Goal: Task Accomplishment & Management: Manage account settings

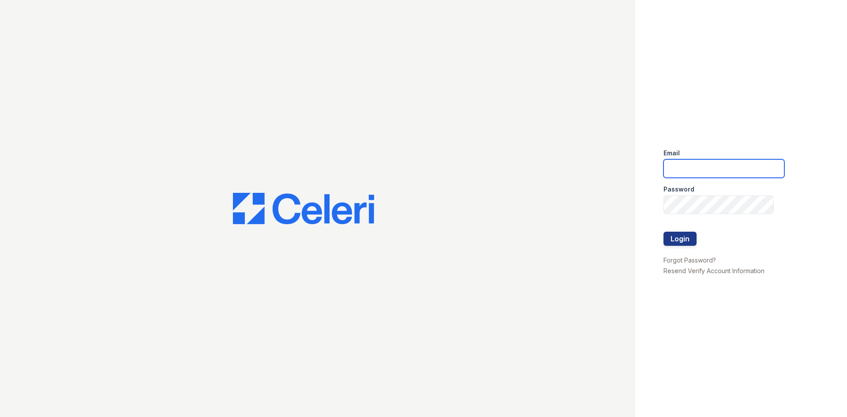
click at [749, 167] on input "email" at bounding box center [723, 168] width 121 height 19
type input "acarrillo@trinity-pm.com"
click at [680, 239] on button "Login" at bounding box center [679, 239] width 33 height 14
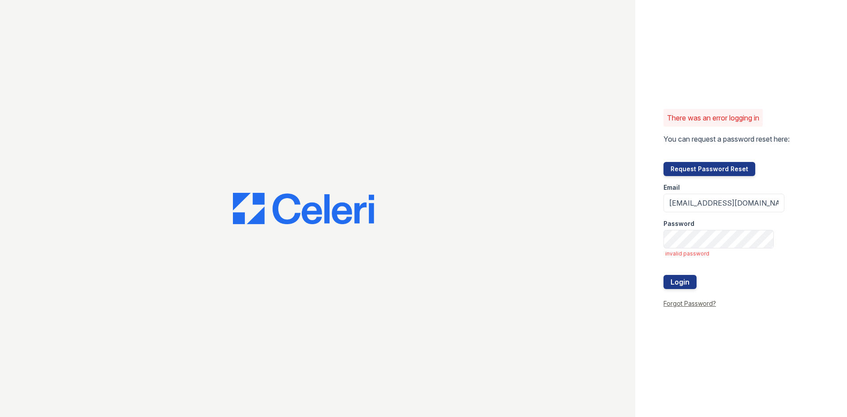
click at [684, 301] on link "Forgot Password?" at bounding box center [689, 302] width 52 height 7
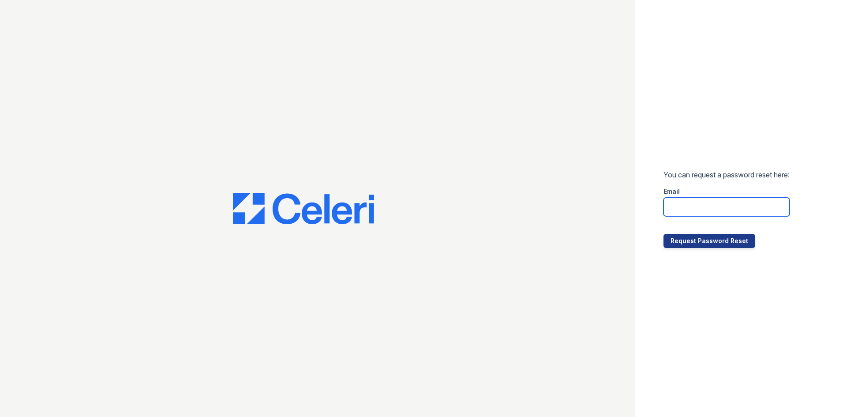
click at [697, 200] on input "email" at bounding box center [726, 207] width 126 height 19
type input "[EMAIL_ADDRESS][DOMAIN_NAME]"
click at [720, 242] on button "Request Password Reset" at bounding box center [709, 241] width 92 height 14
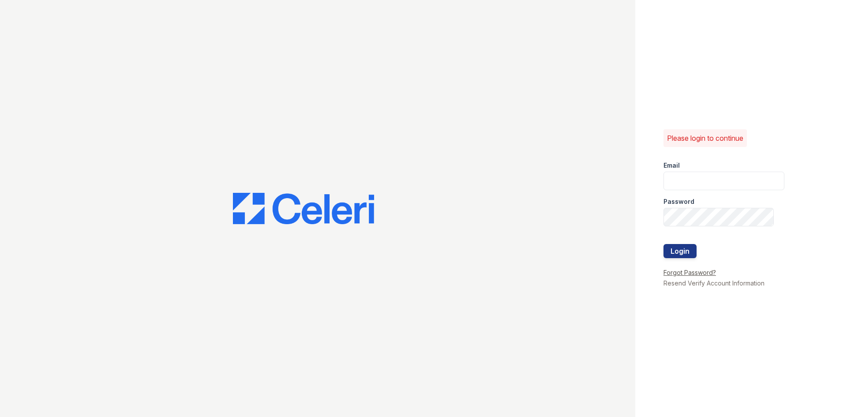
click at [685, 272] on link "Forgot Password?" at bounding box center [689, 272] width 52 height 7
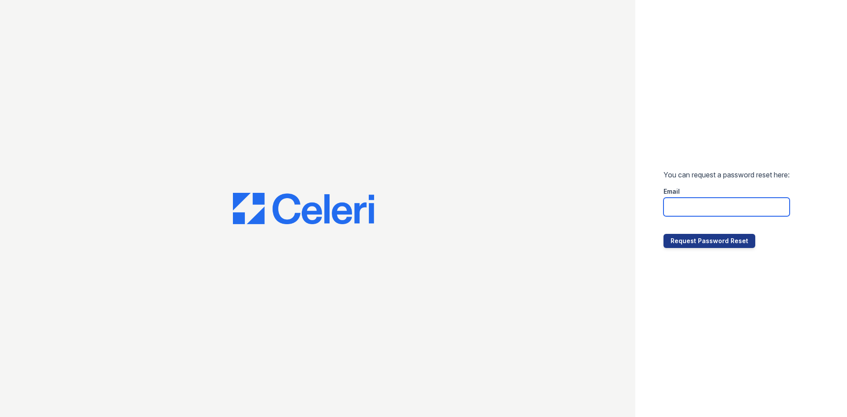
drag, startPoint x: 690, startPoint y: 212, endPoint x: 680, endPoint y: 210, distance: 10.7
click at [680, 210] on input "email" at bounding box center [726, 207] width 126 height 19
type input "acarrillo@trinity-pm.com"
click at [720, 243] on button "Request Password Reset" at bounding box center [709, 241] width 92 height 14
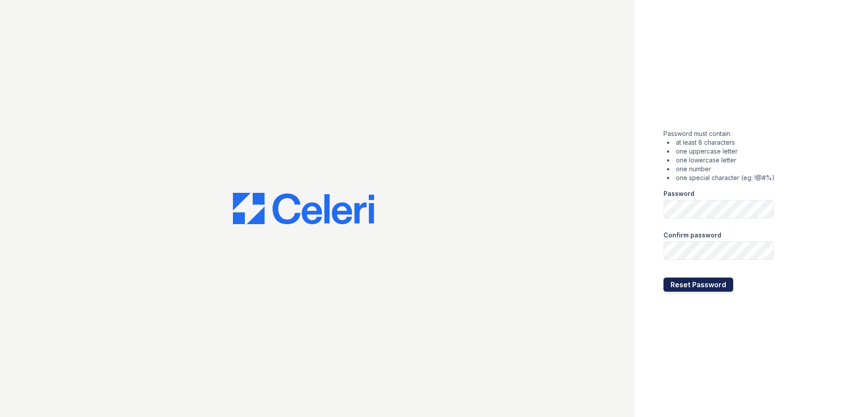
click at [695, 281] on button "Reset Password" at bounding box center [698, 284] width 70 height 14
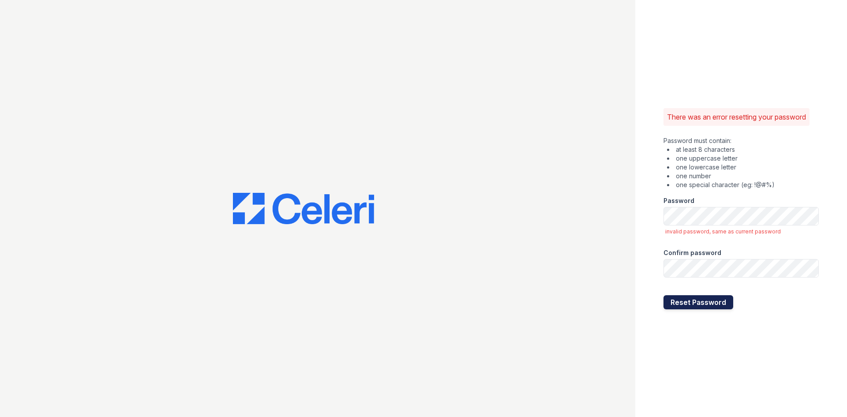
click at [713, 301] on button "Reset Password" at bounding box center [698, 302] width 70 height 14
click at [698, 305] on button "Reset Password" at bounding box center [698, 302] width 70 height 14
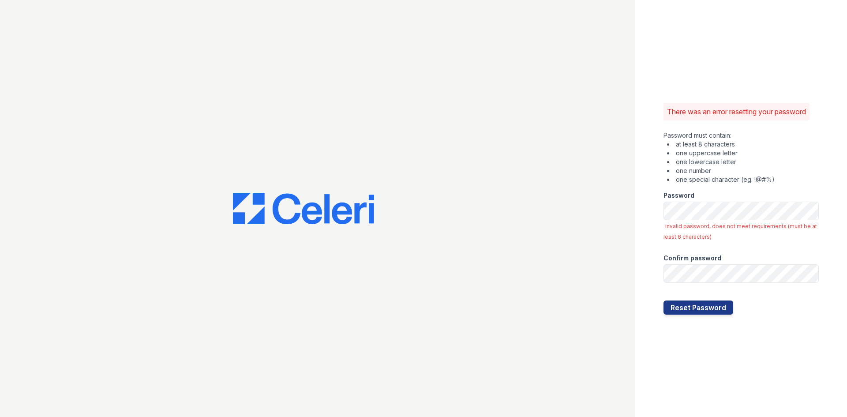
click at [567, 140] on div at bounding box center [317, 208] width 635 height 417
